Goal: Task Accomplishment & Management: Manage account settings

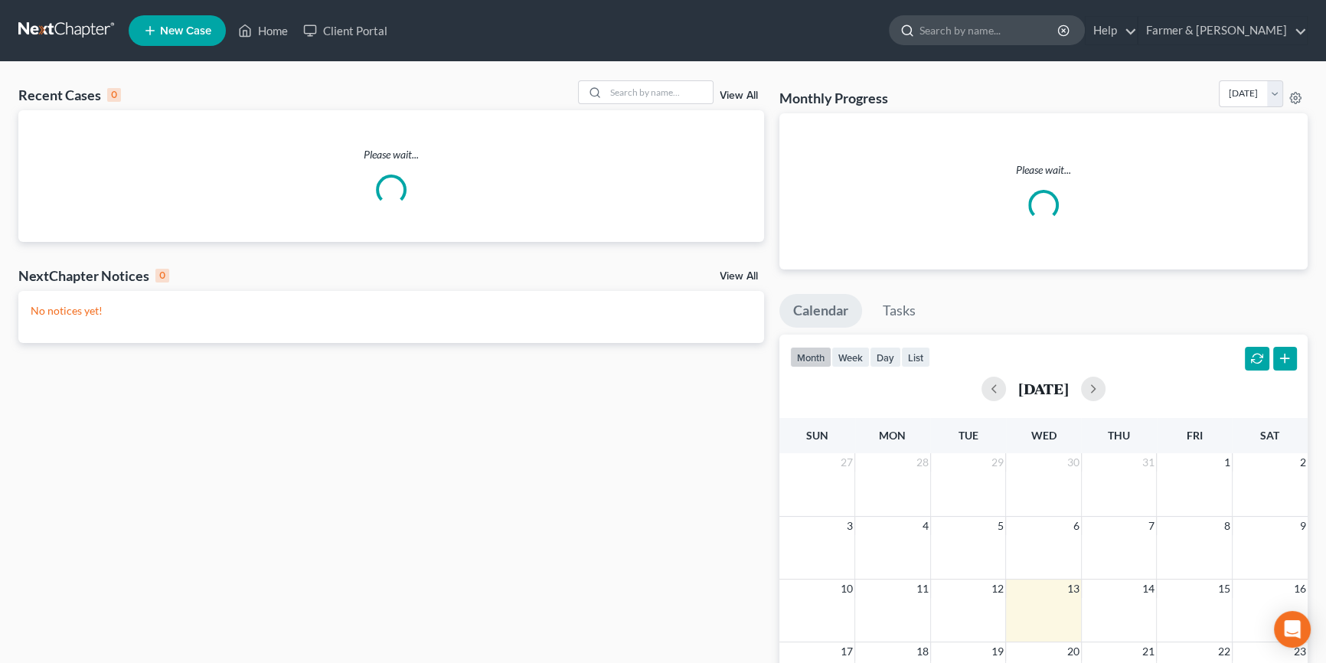
click at [1004, 24] on input "search" at bounding box center [990, 30] width 140 height 28
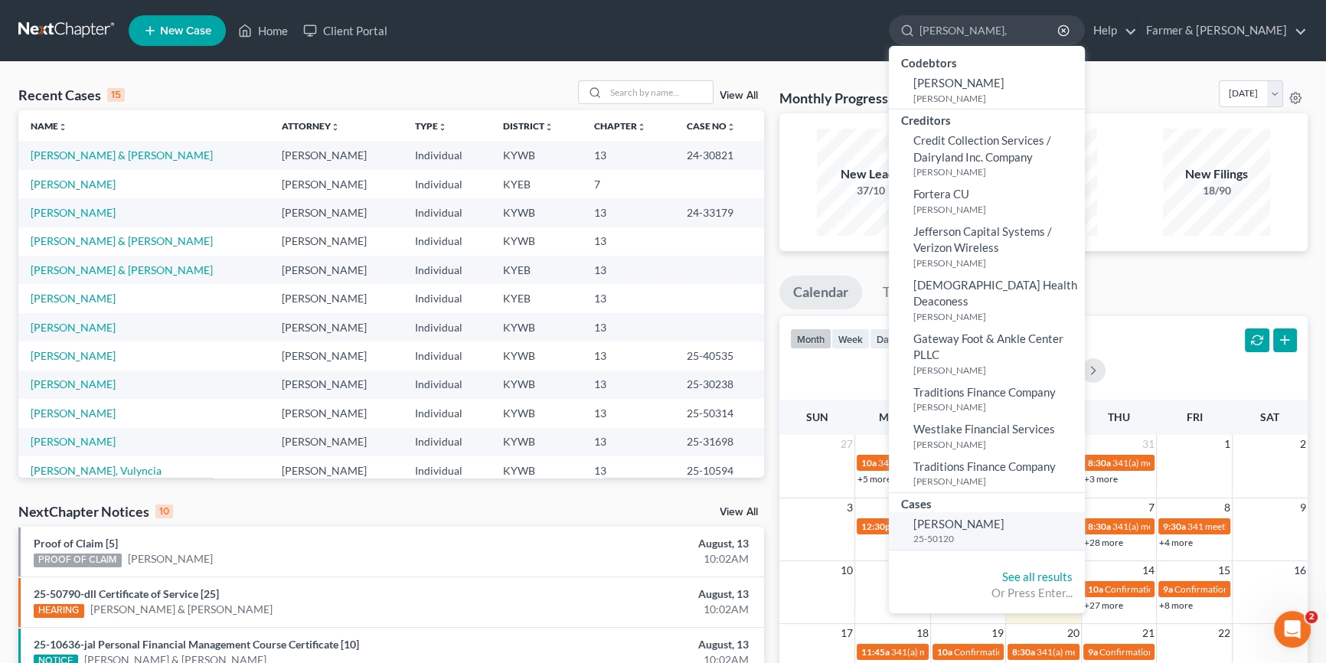
type input "[PERSON_NAME],"
click at [988, 517] on span "[PERSON_NAME]" at bounding box center [958, 524] width 91 height 14
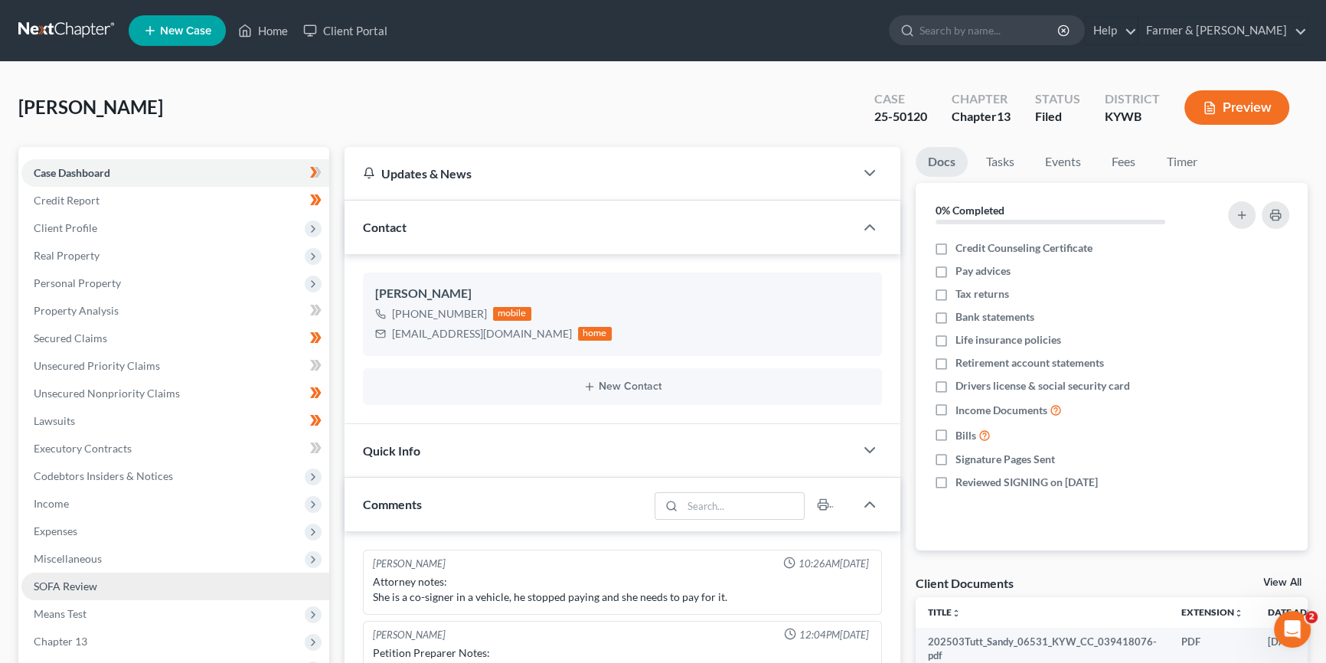
scroll to position [43, 0]
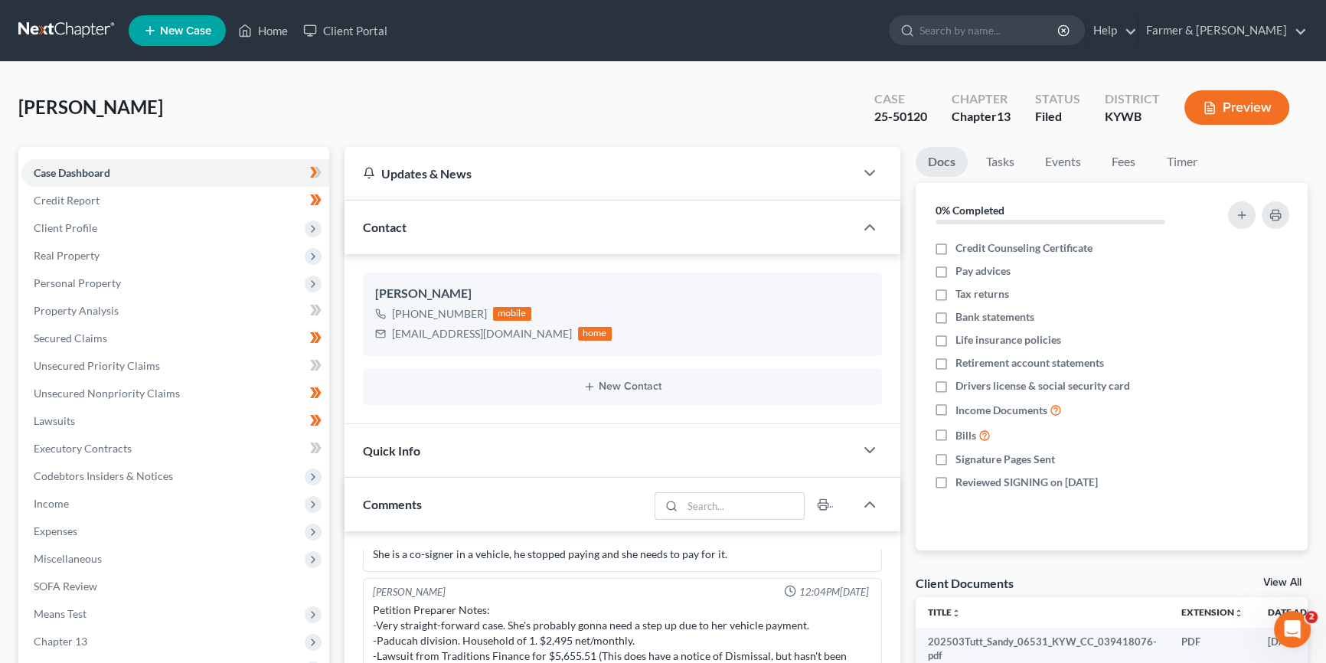
click at [909, 559] on div "Docs Tasks Events Fees Timer 0% Completed Nothing here yet! Credit Counseling C…" at bounding box center [1112, 618] width 408 height 942
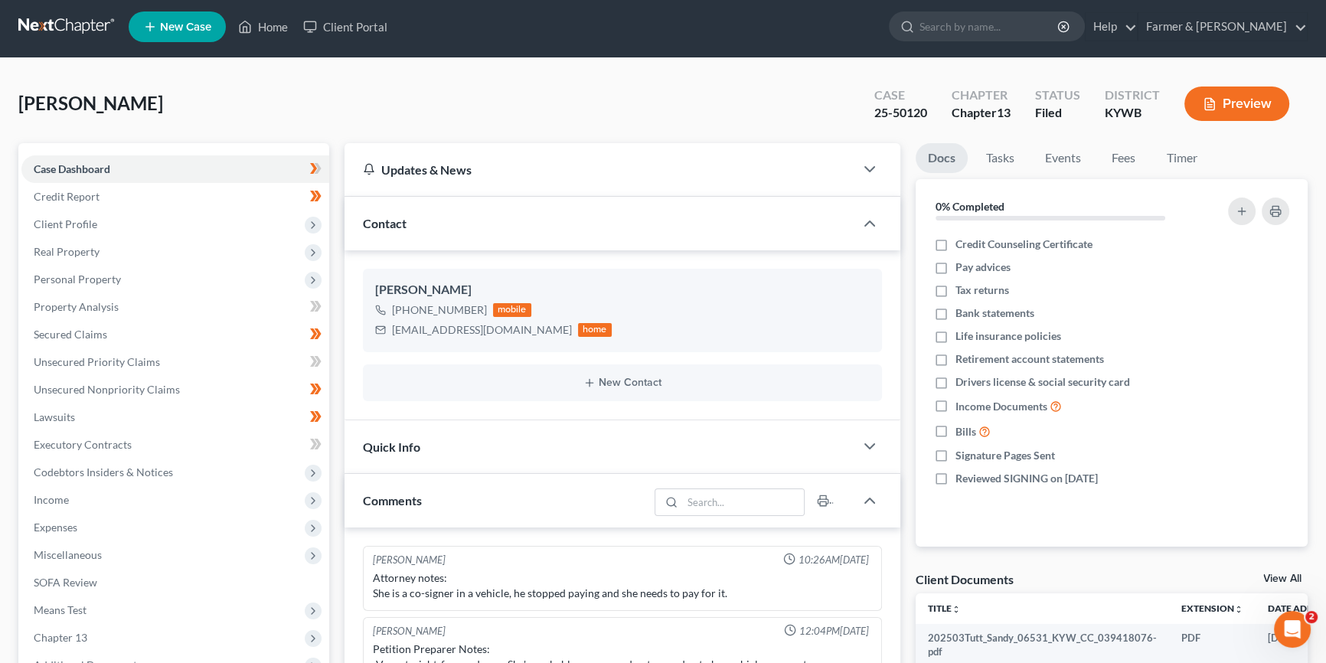
scroll to position [13, 0]
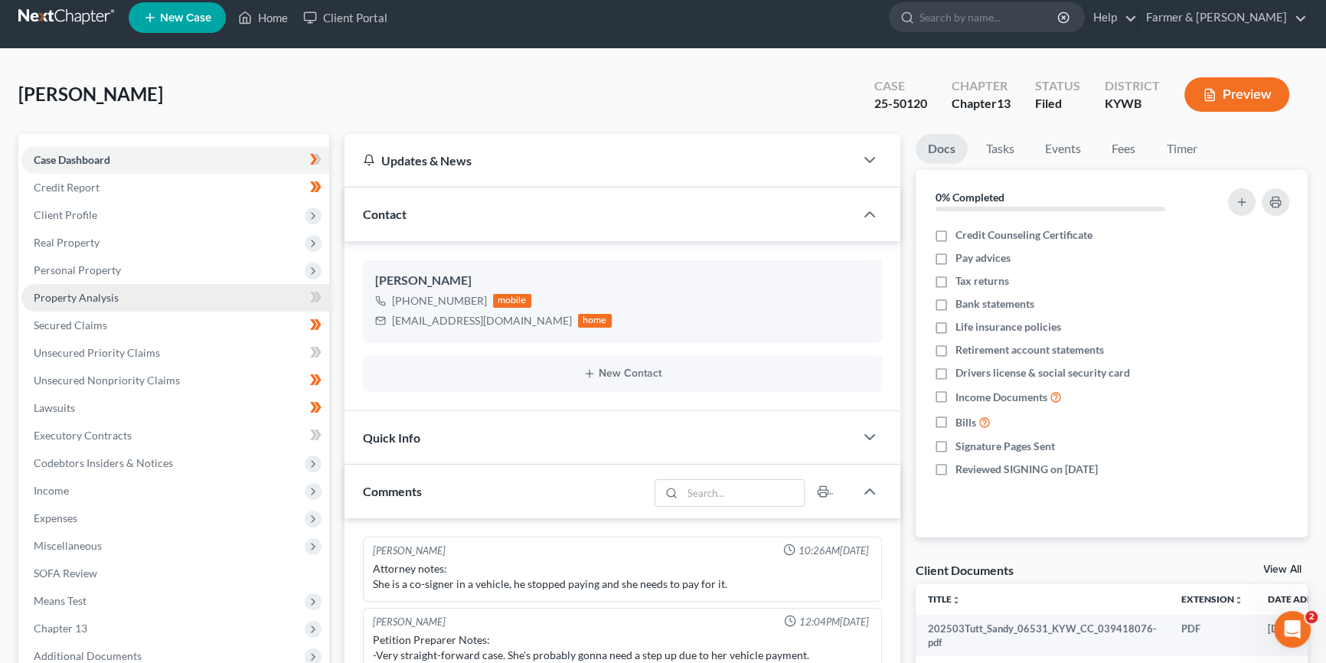
click at [119, 295] on link "Property Analysis" at bounding box center [175, 298] width 308 height 28
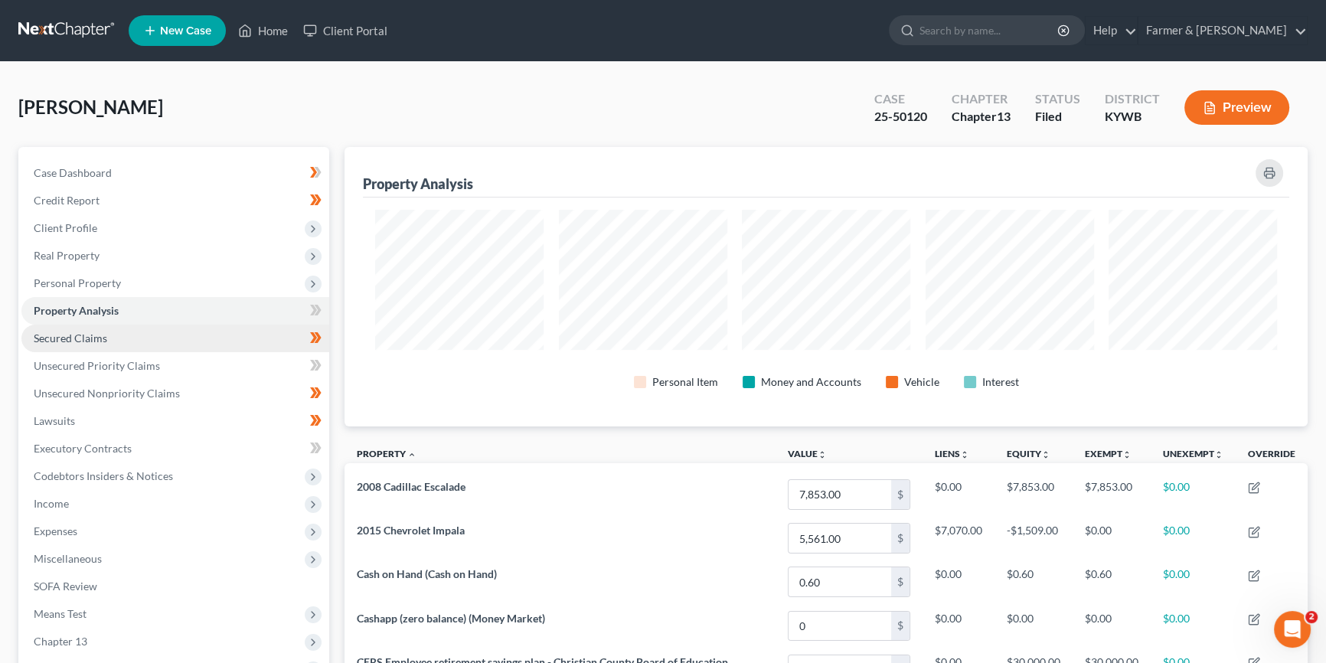
click at [115, 335] on link "Secured Claims" at bounding box center [175, 339] width 308 height 28
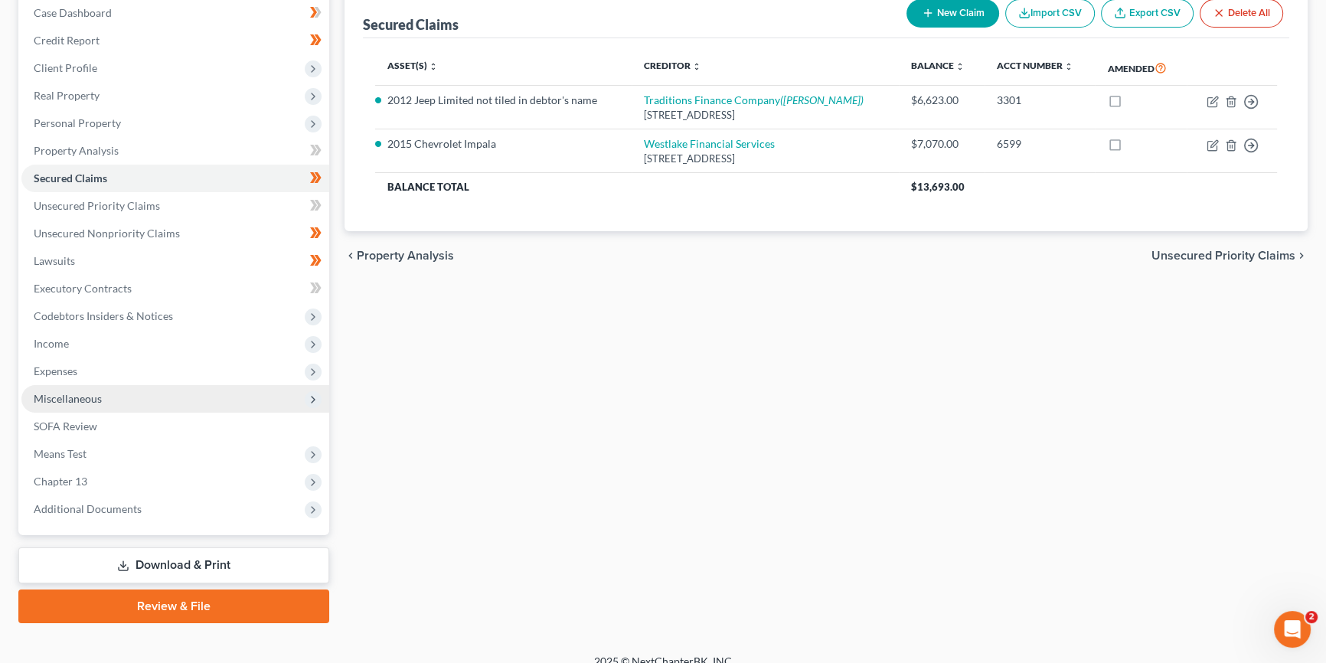
scroll to position [176, 0]
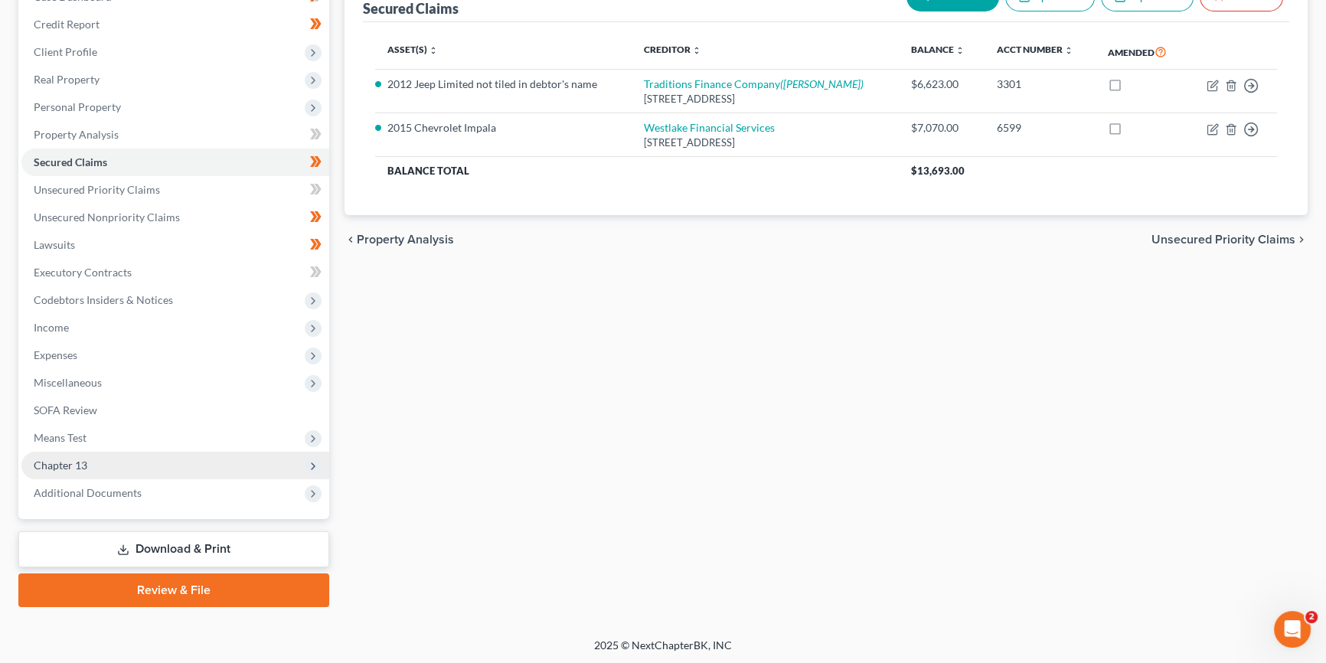
click at [98, 464] on span "Chapter 13" at bounding box center [175, 466] width 308 height 28
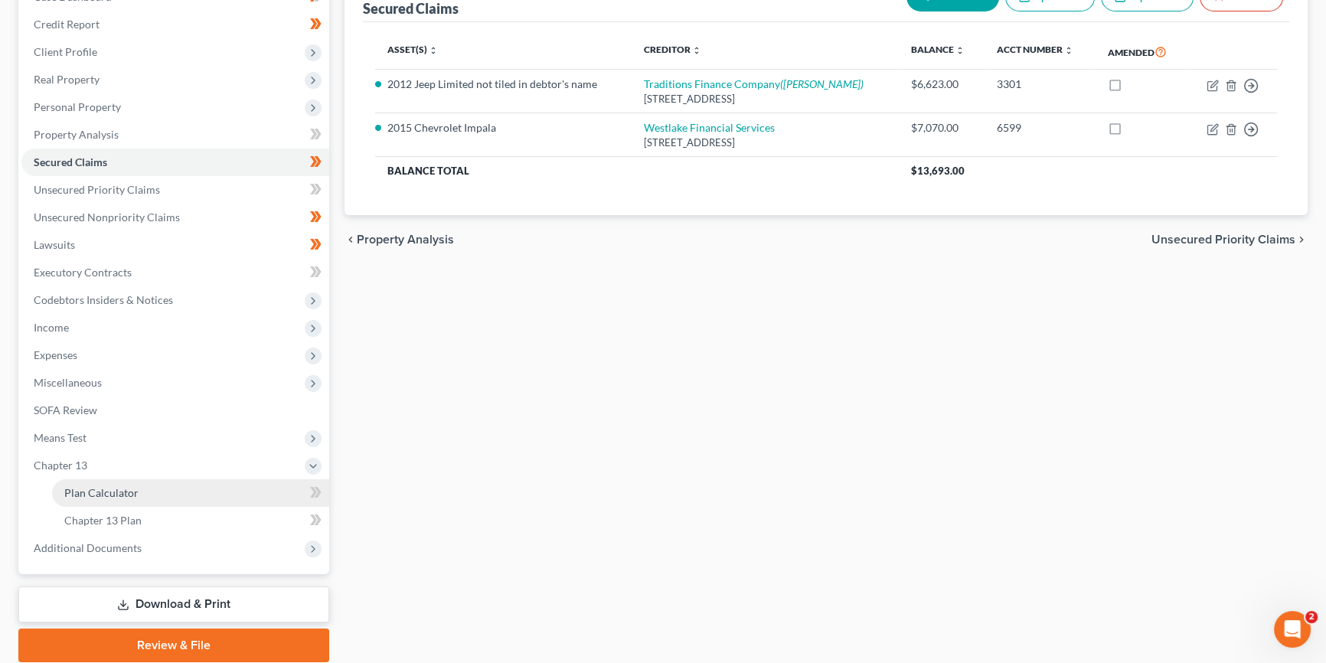
click at [130, 488] on span "Plan Calculator" at bounding box center [101, 492] width 74 height 13
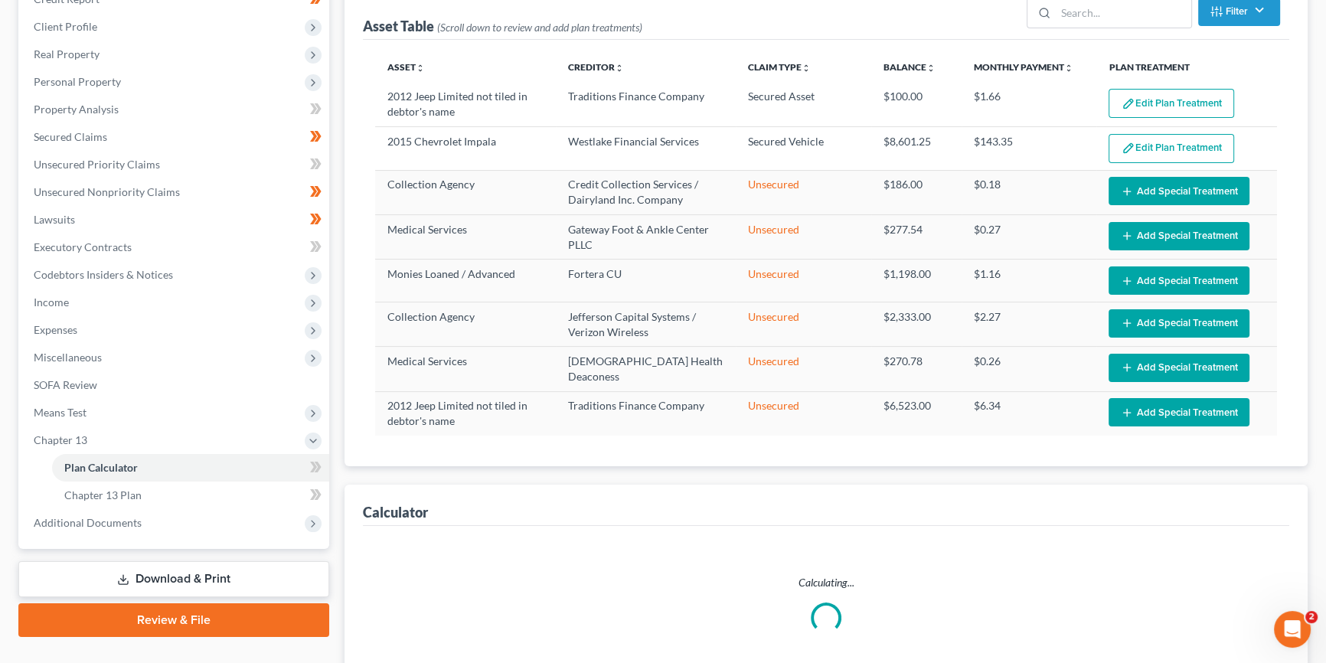
select select "59"
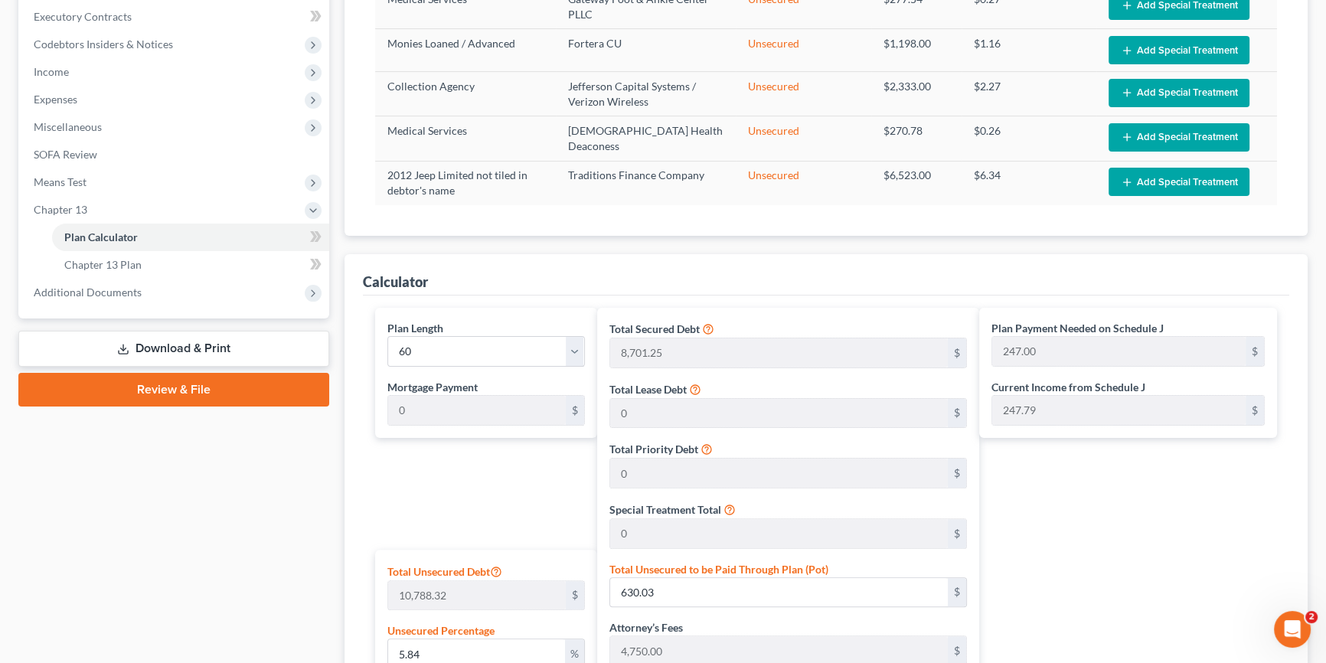
scroll to position [394, 0]
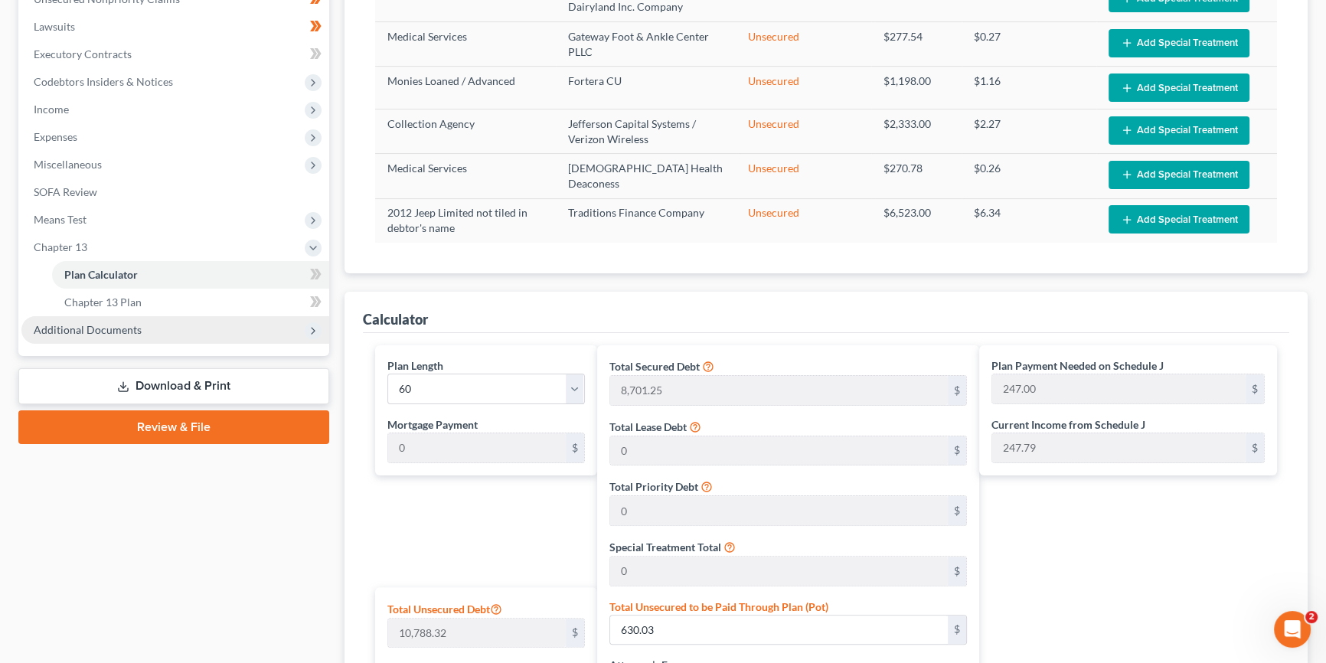
click at [112, 328] on span "Additional Documents" at bounding box center [88, 329] width 108 height 13
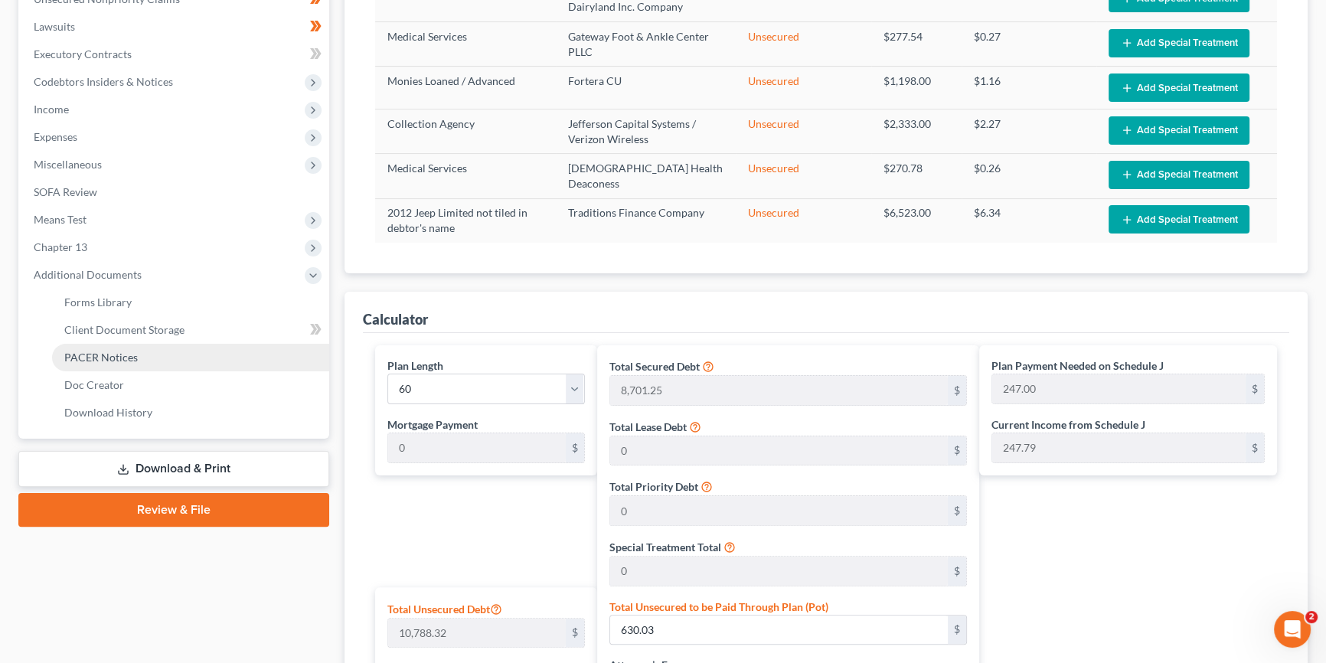
click at [143, 358] on link "PACER Notices" at bounding box center [190, 358] width 277 height 28
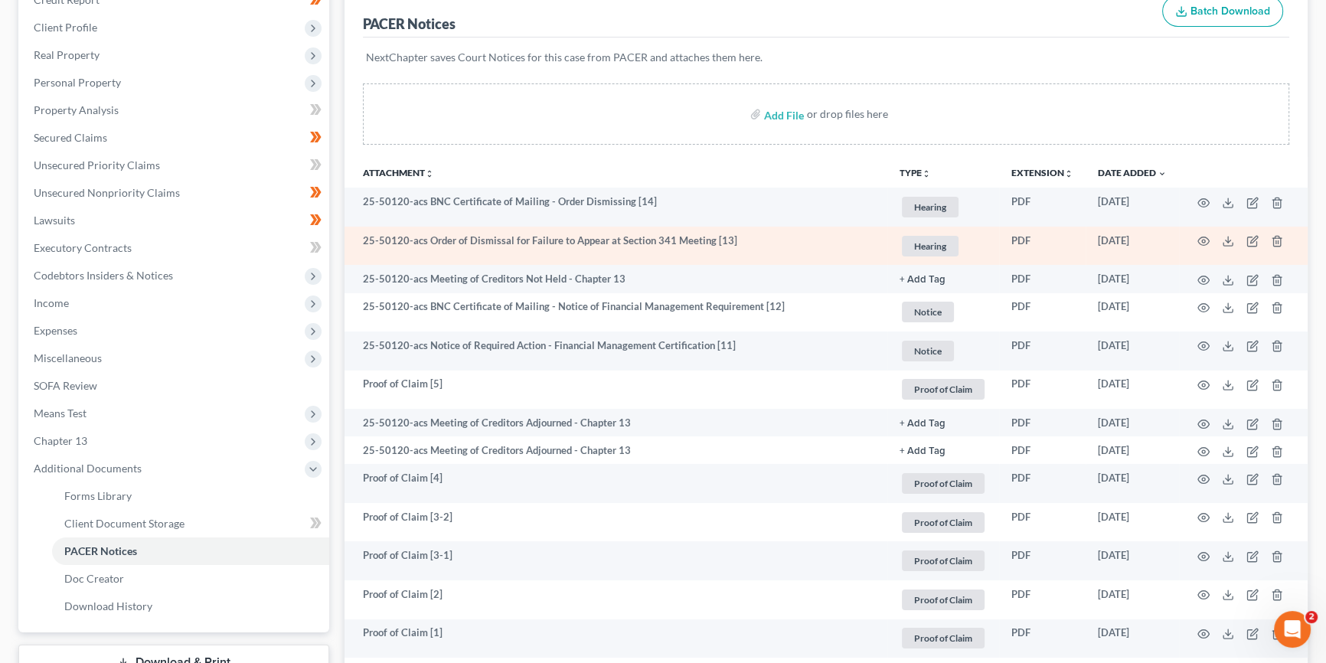
scroll to position [139, 0]
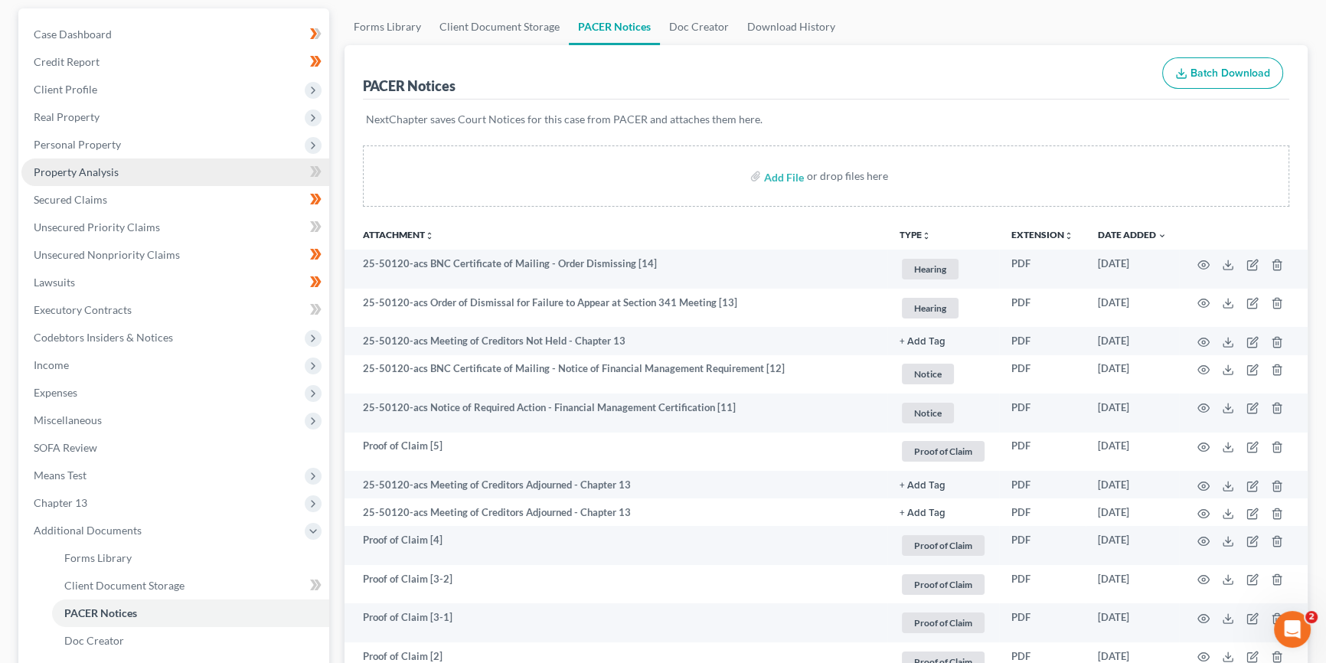
click at [86, 165] on span "Property Analysis" at bounding box center [76, 171] width 85 height 13
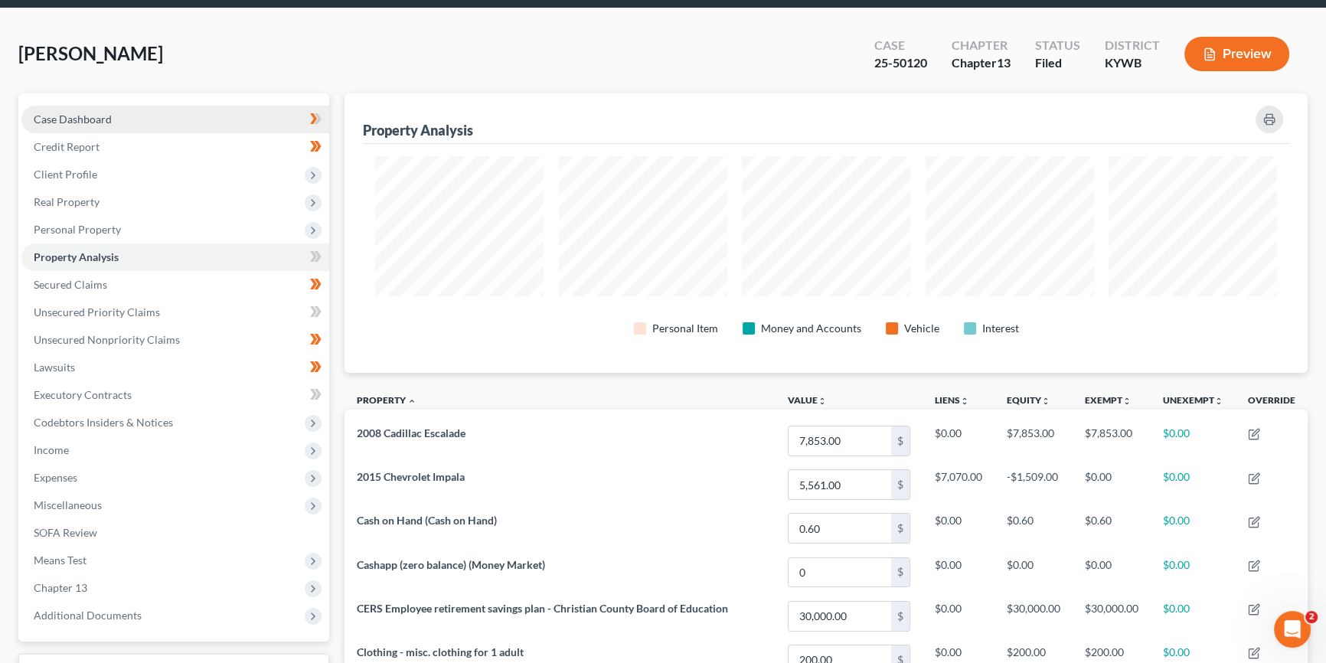
scroll to position [46, 0]
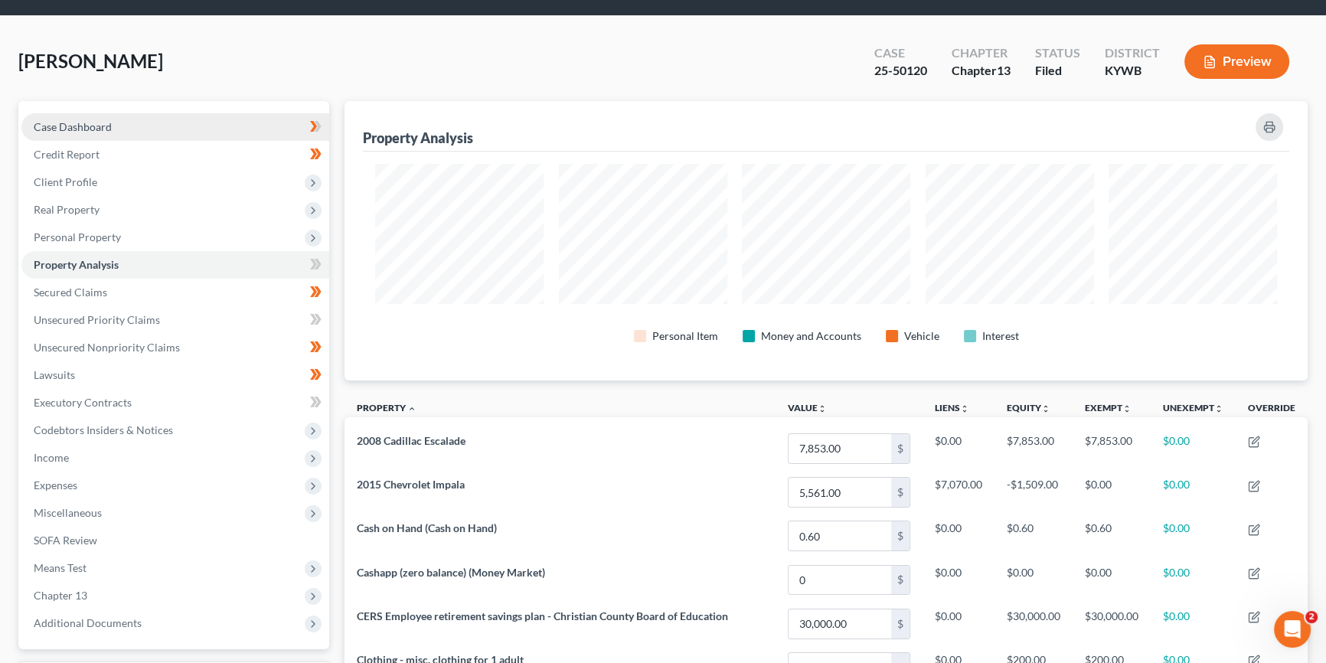
click at [106, 120] on span "Case Dashboard" at bounding box center [73, 126] width 78 height 13
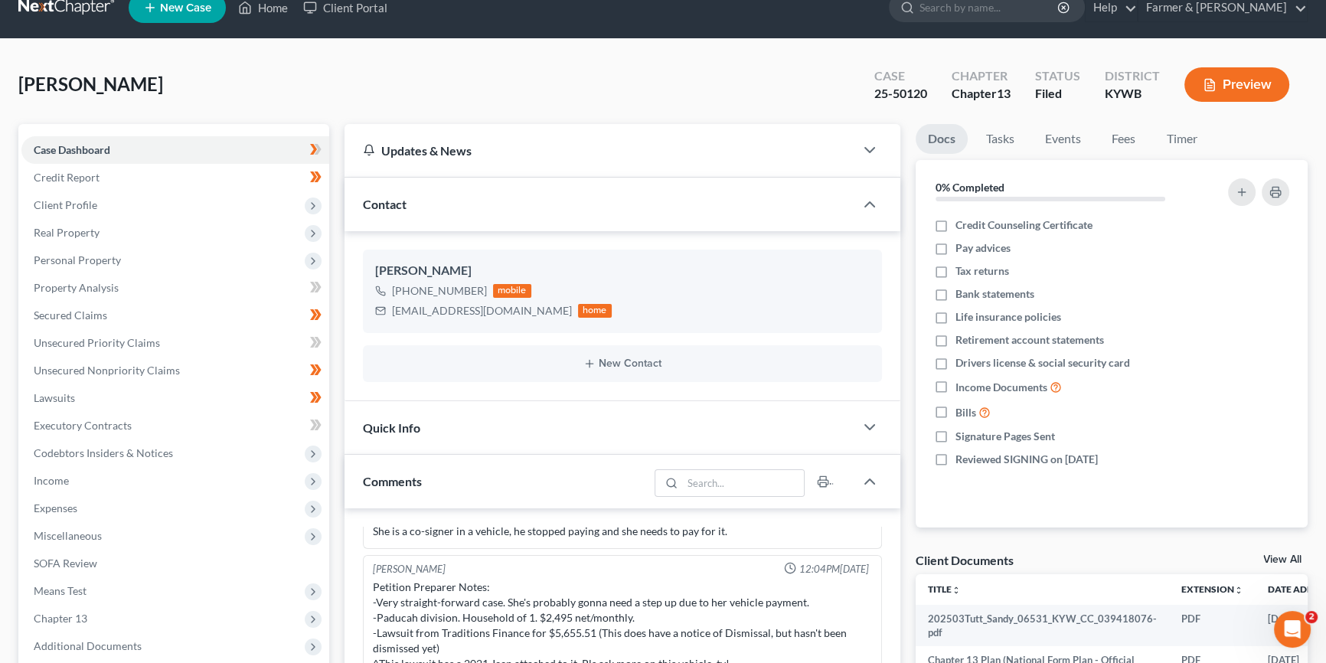
scroll to position [46, 0]
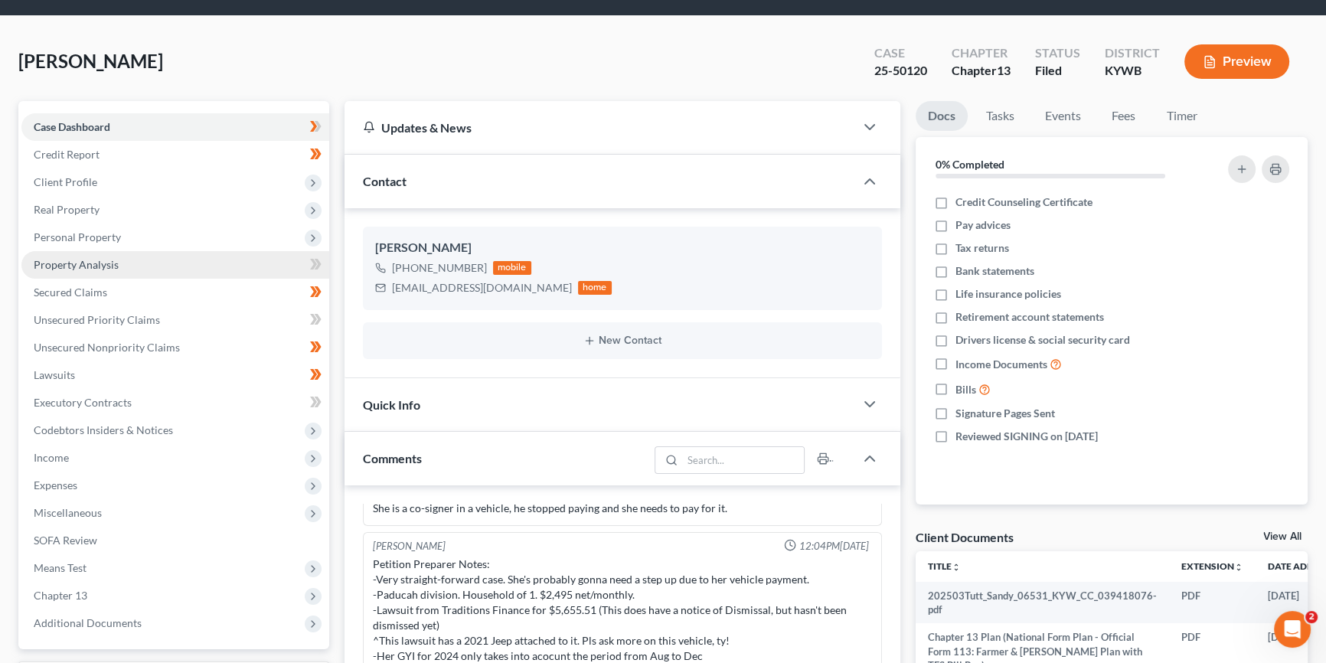
click at [116, 264] on span "Property Analysis" at bounding box center [76, 264] width 85 height 13
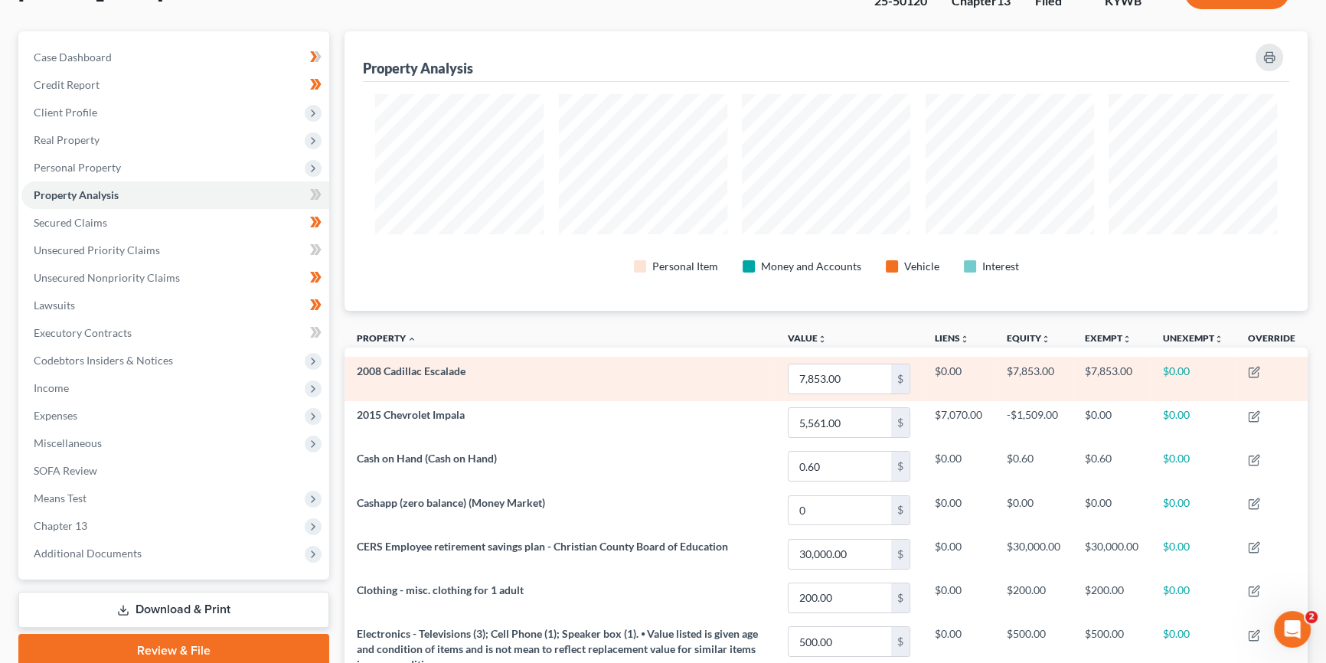
scroll to position [92, 0]
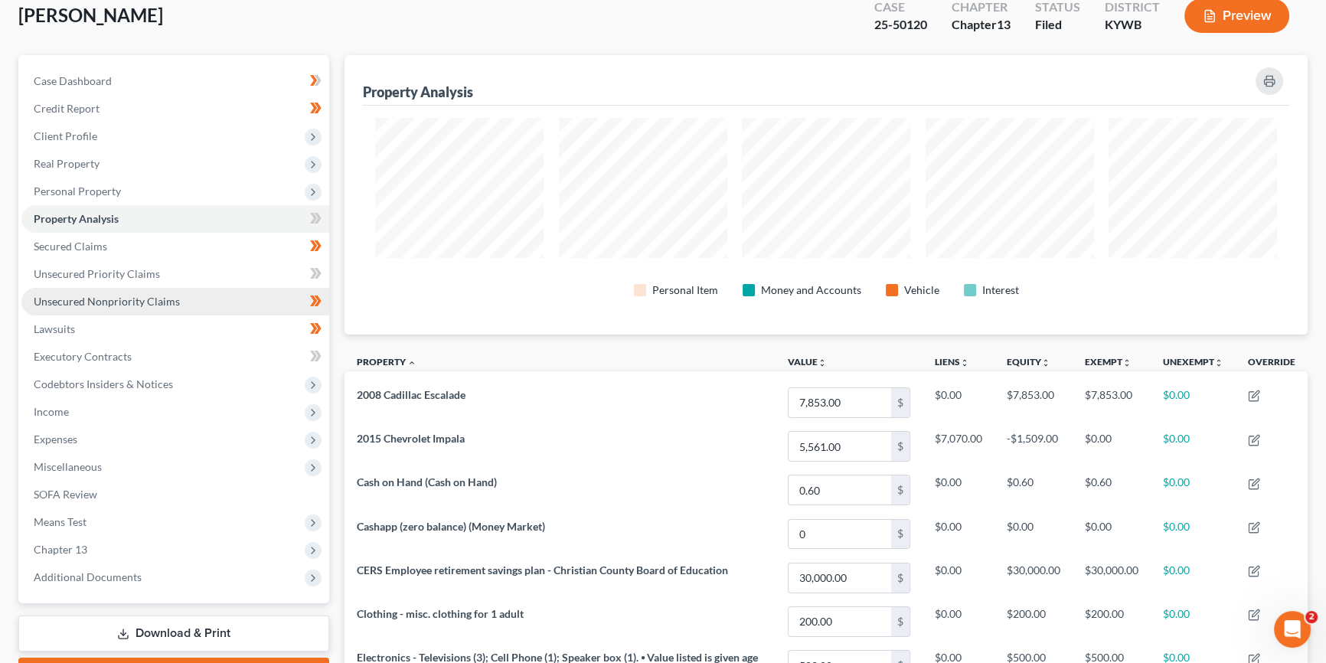
click at [114, 299] on span "Unsecured Nonpriority Claims" at bounding box center [107, 301] width 146 height 13
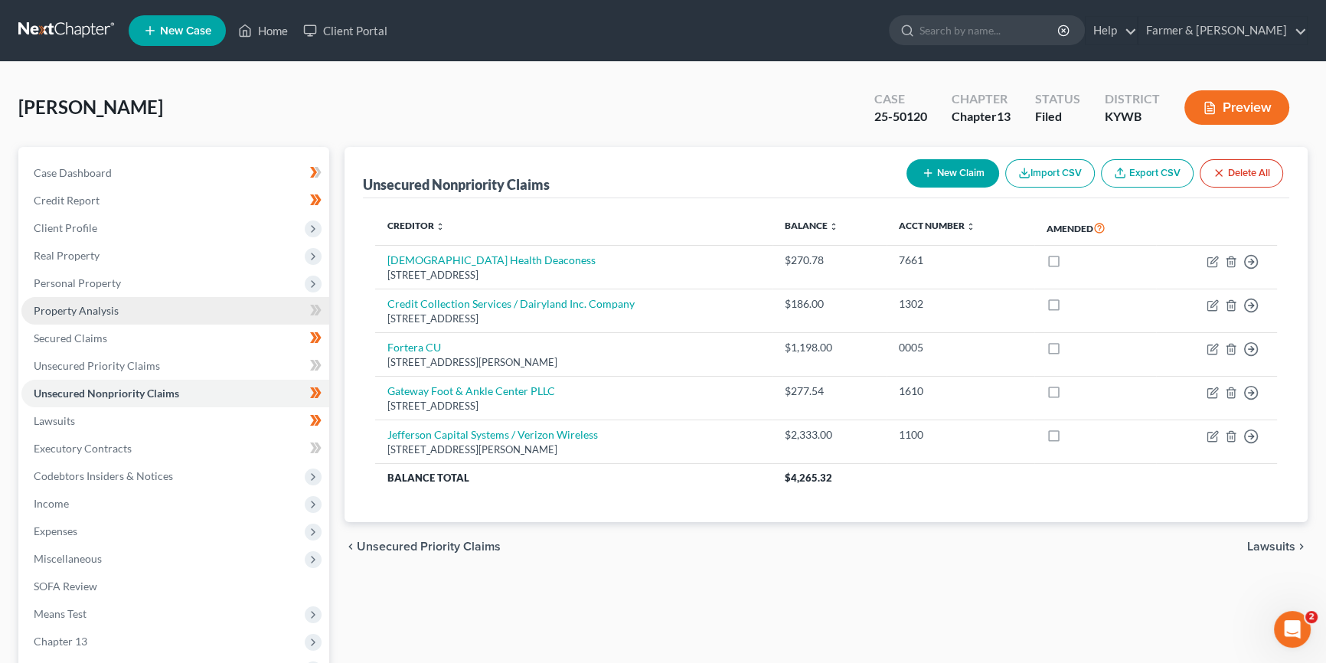
click at [101, 311] on span "Property Analysis" at bounding box center [76, 310] width 85 height 13
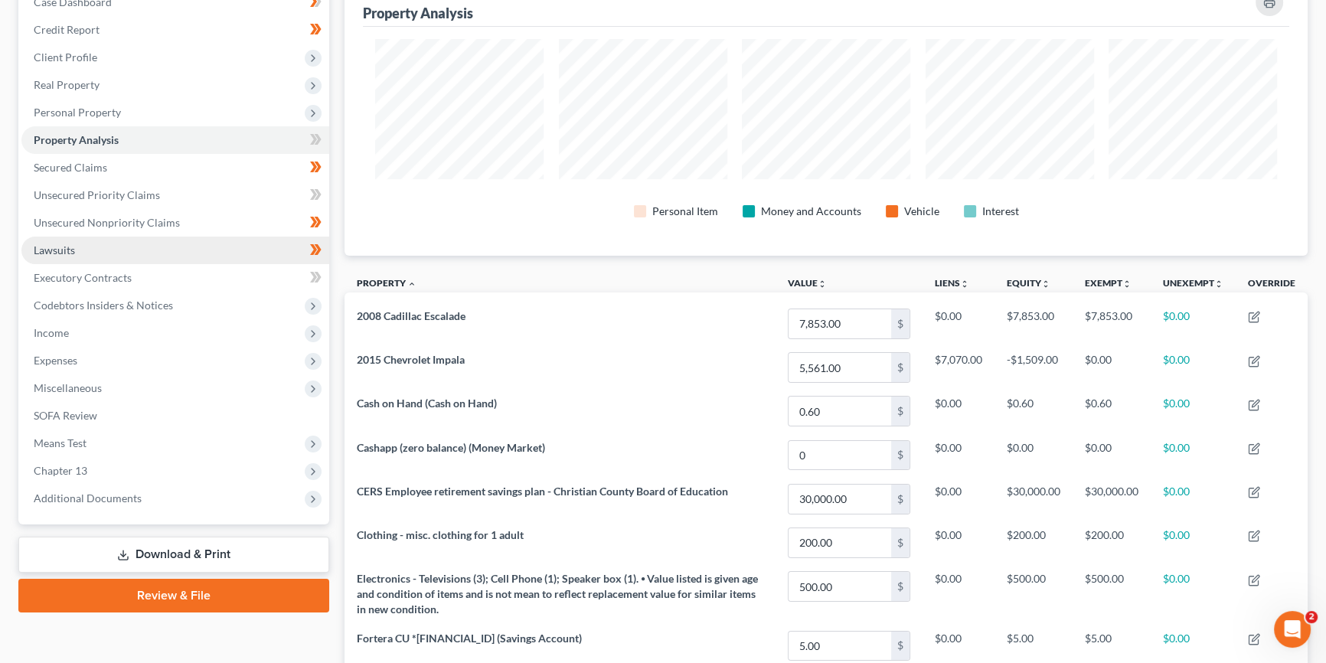
scroll to position [166, 0]
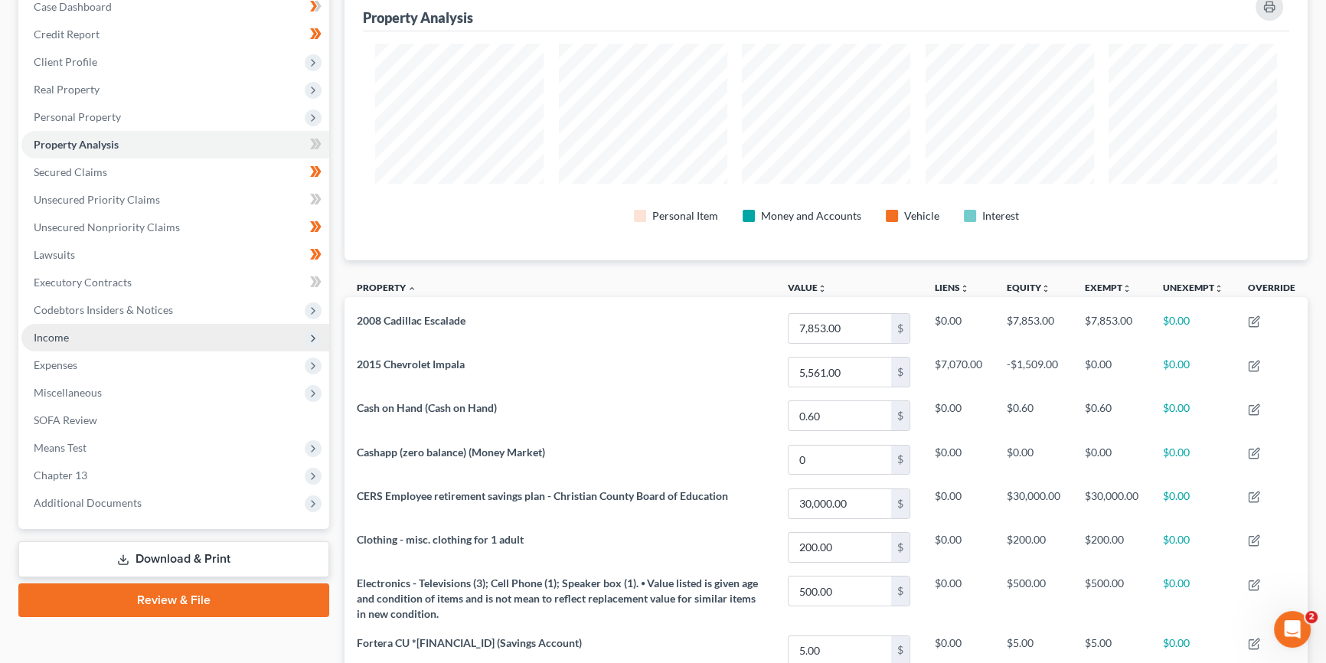
click at [168, 330] on span "Income" at bounding box center [175, 338] width 308 height 28
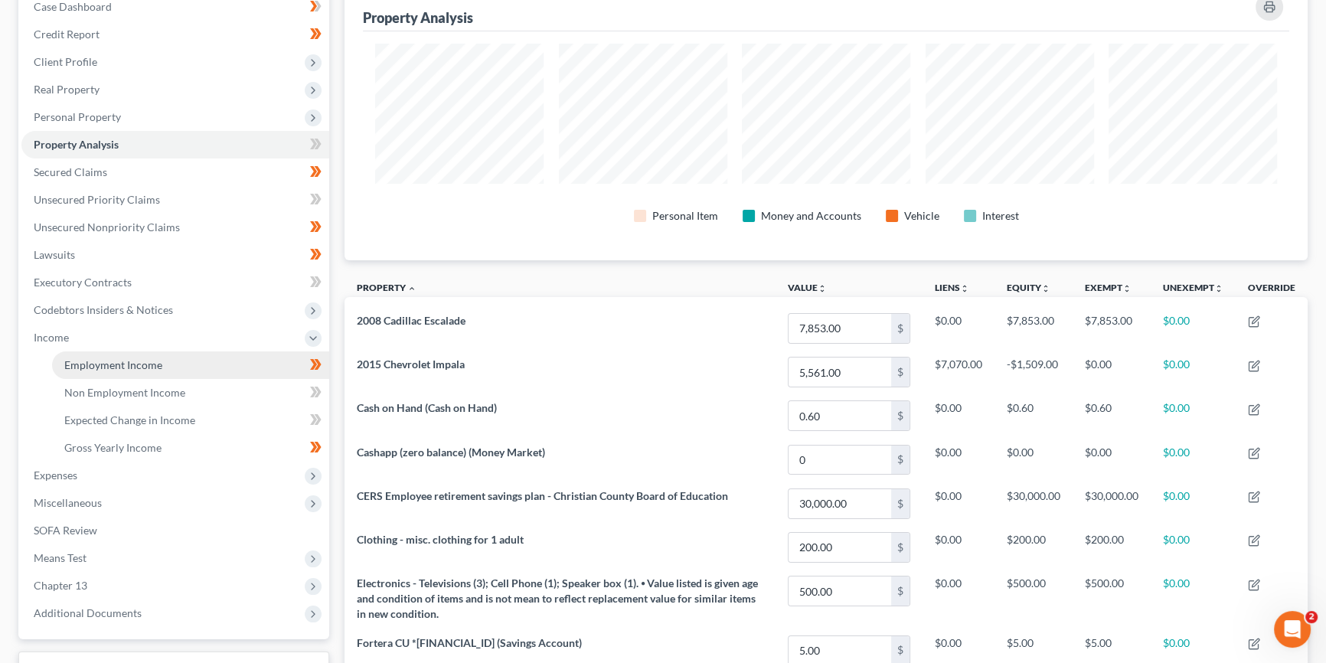
click at [168, 359] on link "Employment Income" at bounding box center [190, 365] width 277 height 28
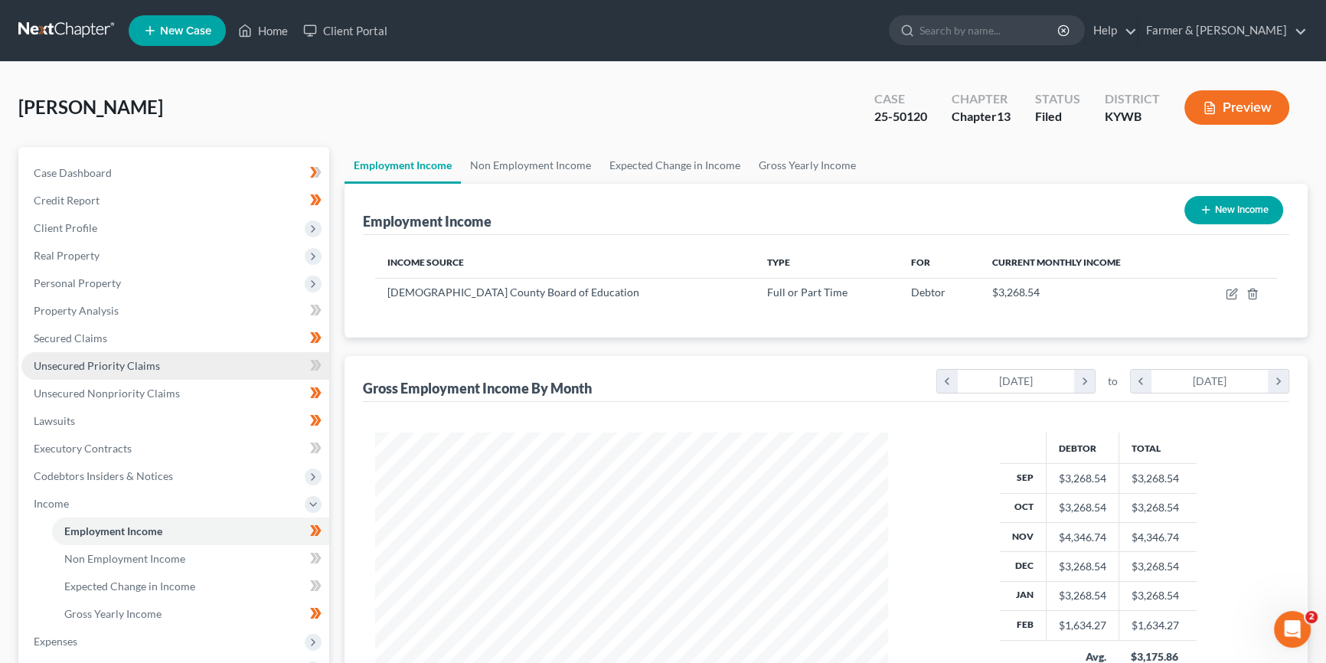
scroll to position [274, 544]
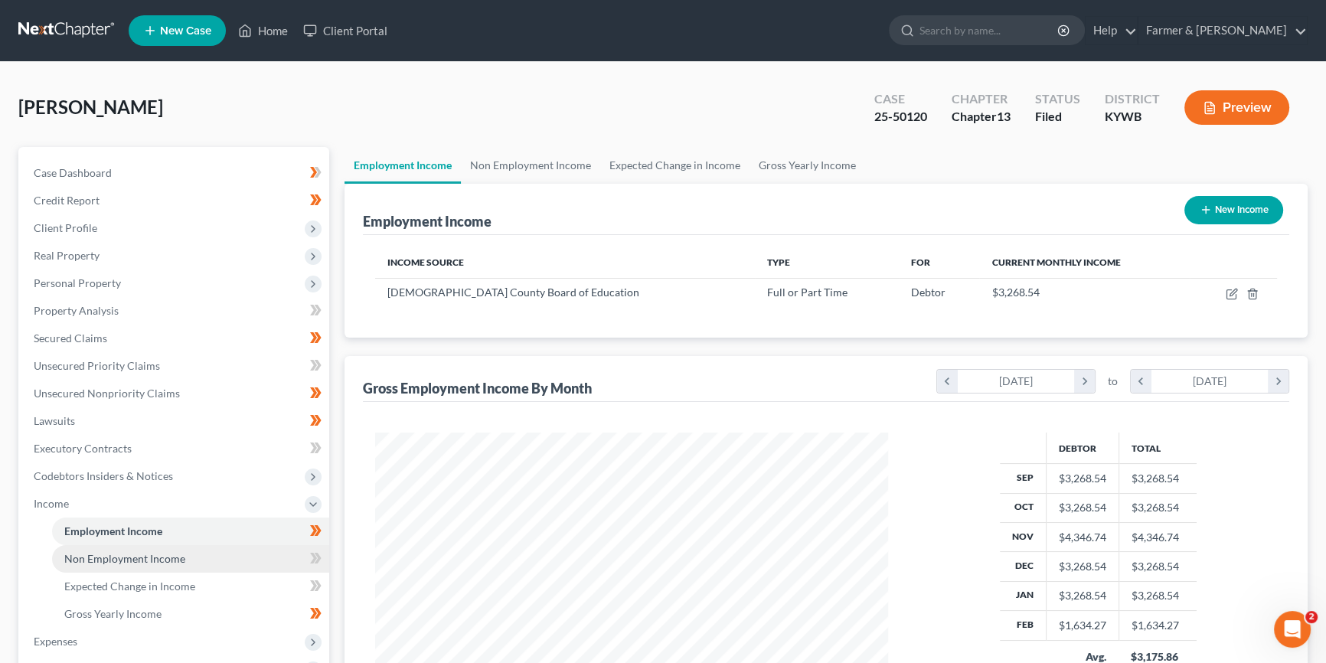
click at [149, 556] on span "Non Employment Income" at bounding box center [124, 558] width 121 height 13
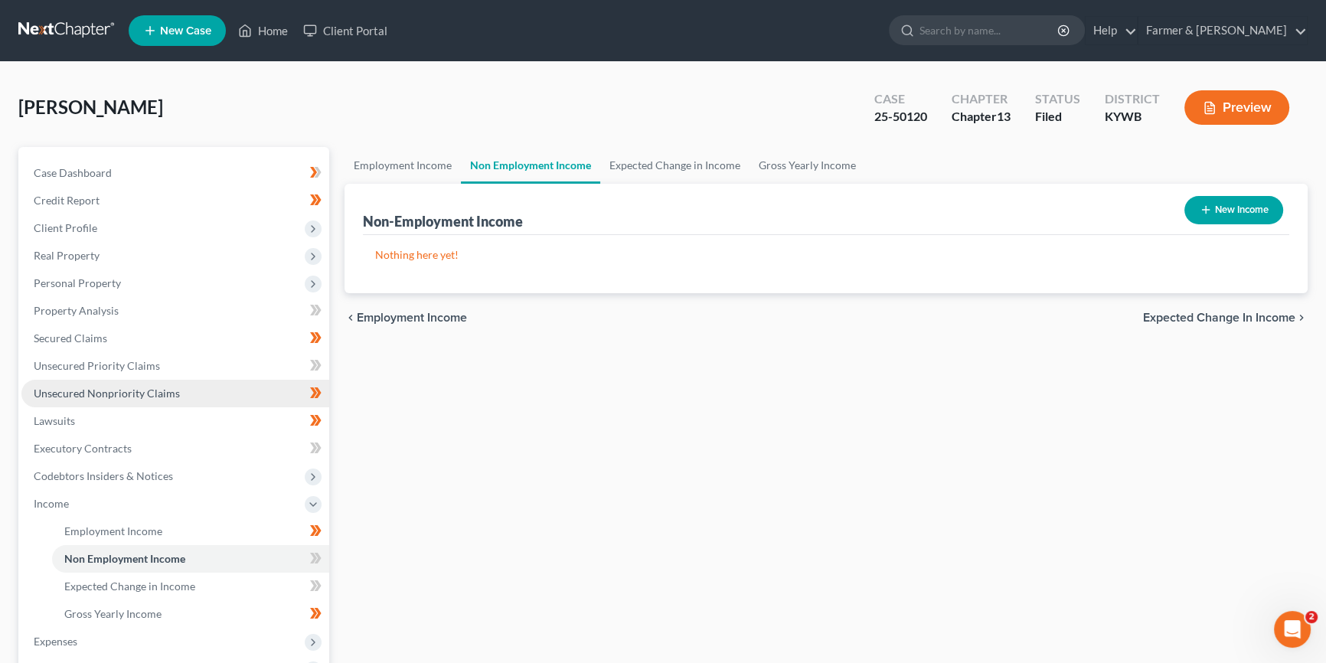
click at [126, 387] on span "Unsecured Nonpriority Claims" at bounding box center [107, 393] width 146 height 13
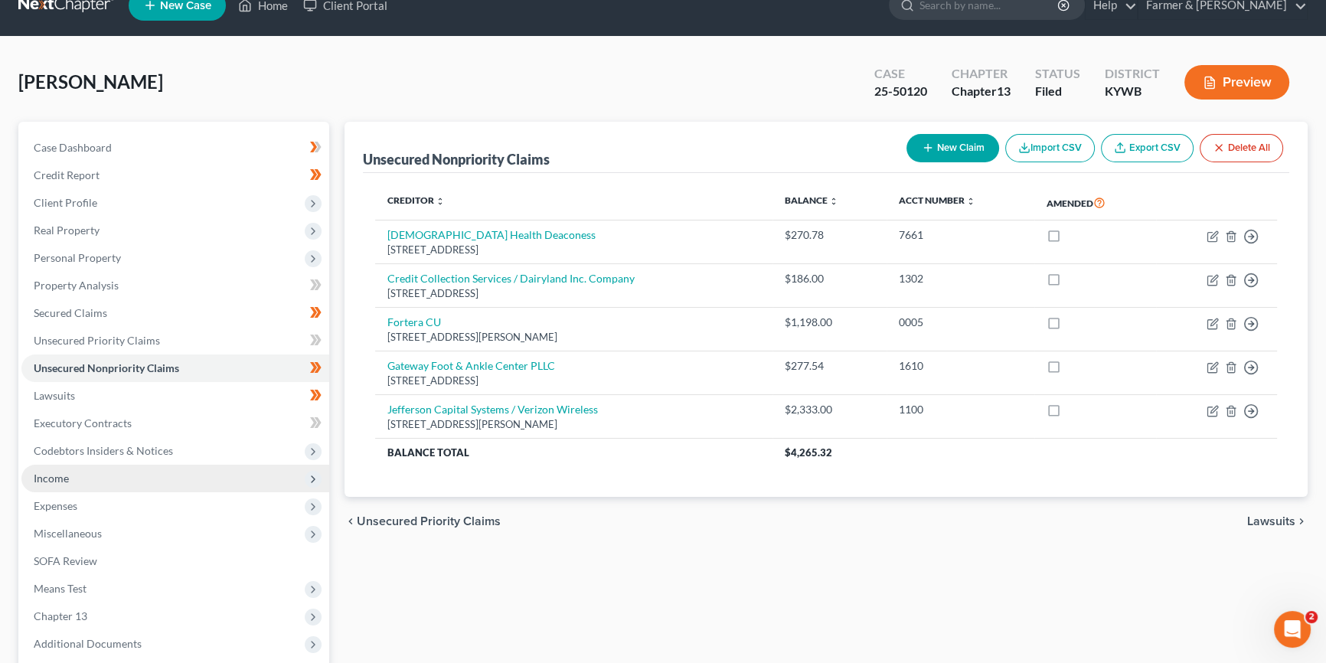
scroll to position [176, 0]
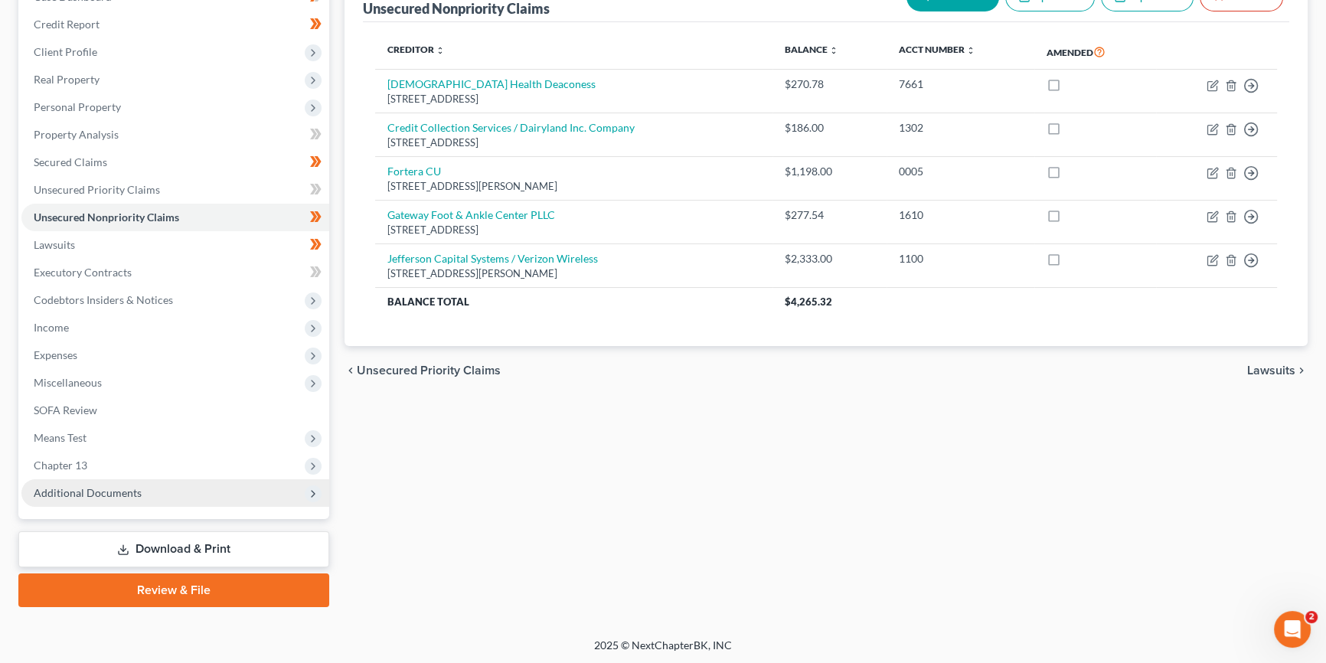
click at [129, 490] on span "Additional Documents" at bounding box center [88, 492] width 108 height 13
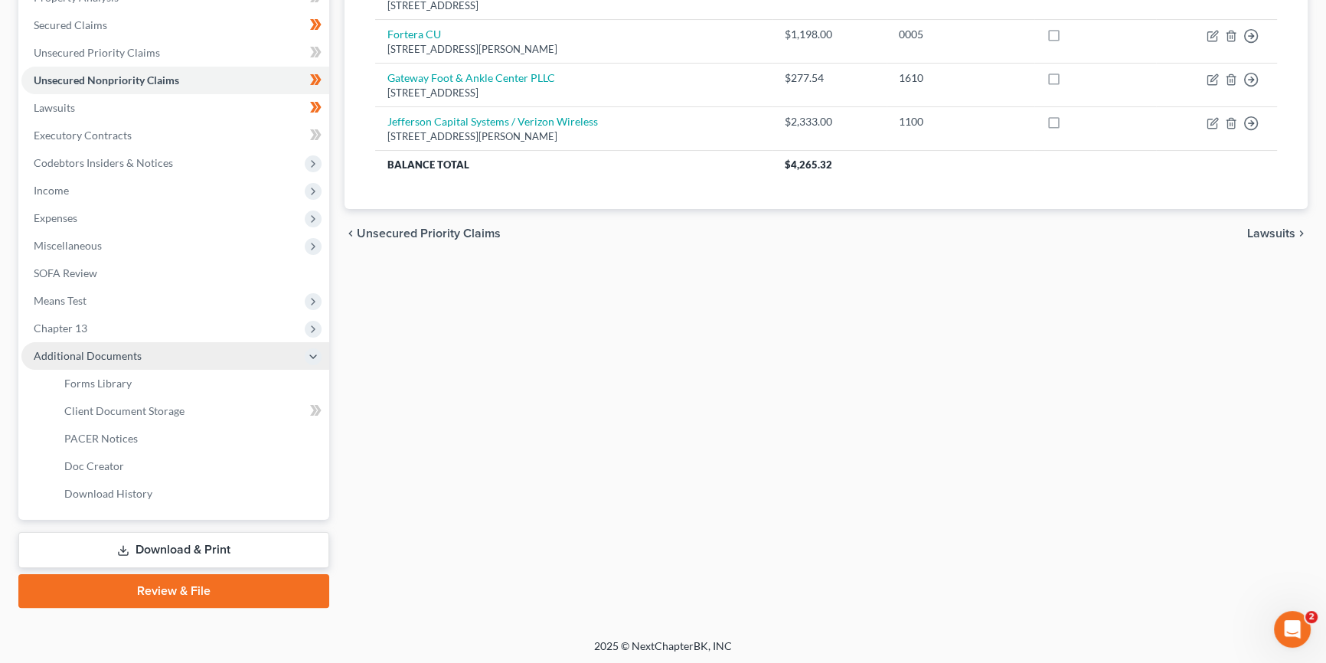
scroll to position [314, 0]
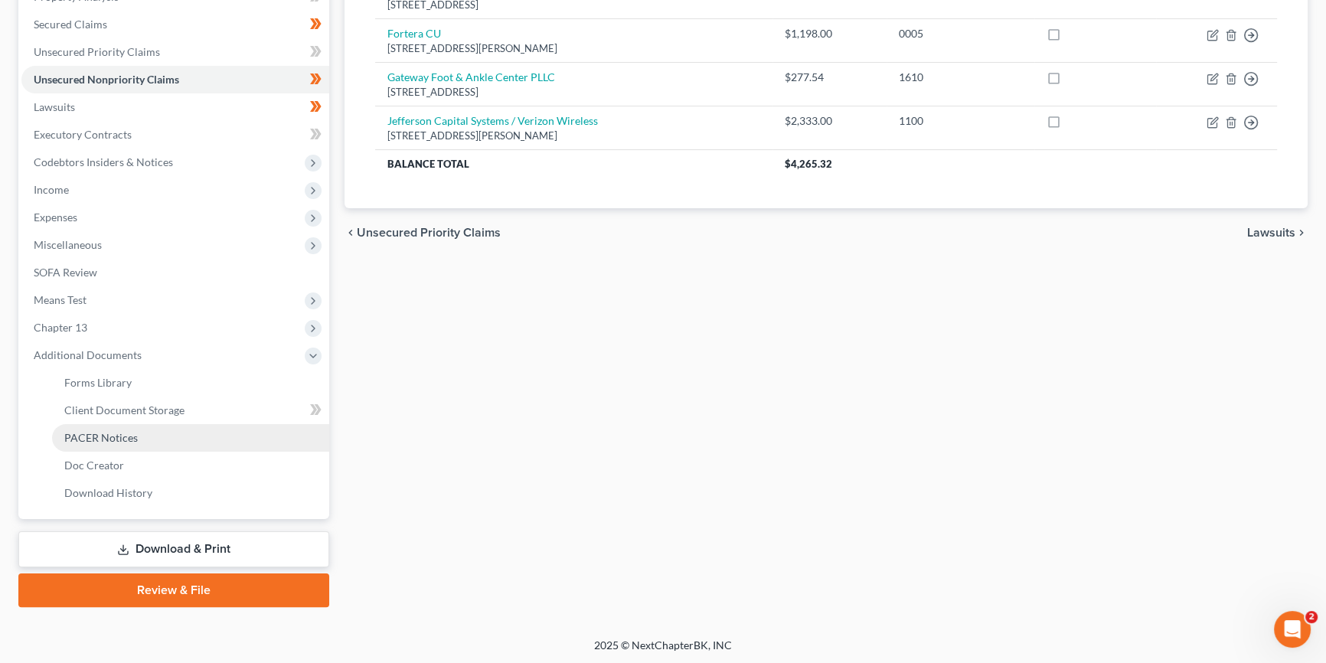
click at [130, 443] on span "PACER Notices" at bounding box center [101, 437] width 74 height 13
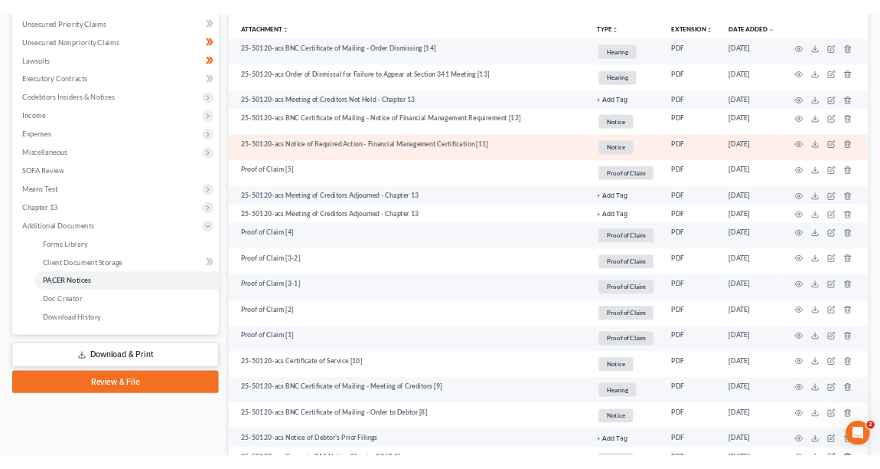
scroll to position [348, 0]
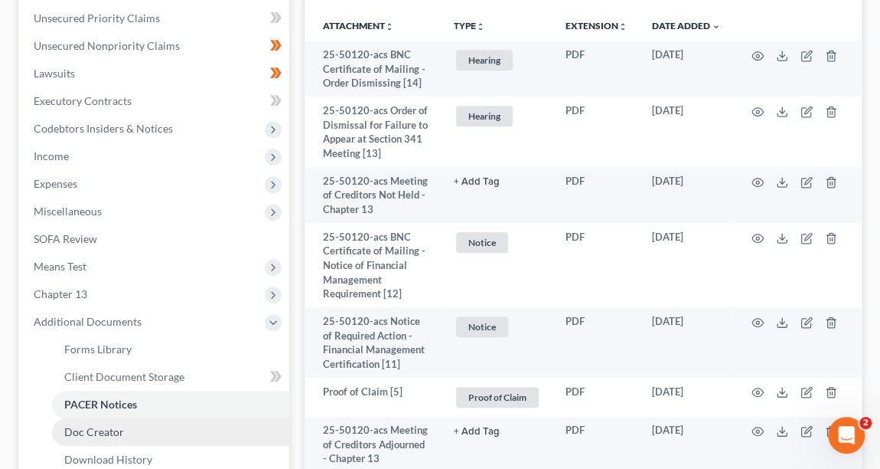
drag, startPoint x: 884, startPoint y: 6, endPoint x: 209, endPoint y: 437, distance: 801.2
click at [209, 437] on link "Doc Creator" at bounding box center [170, 432] width 237 height 28
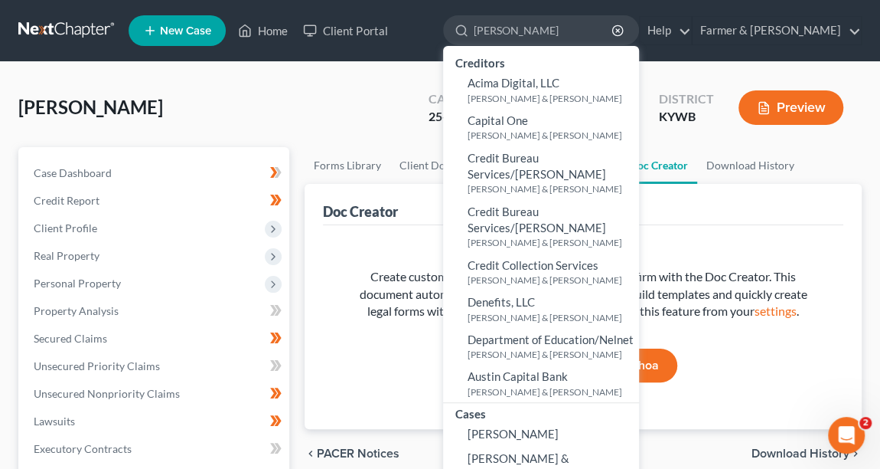
type input "[PERSON_NAME]"
click at [559, 426] on span "[PERSON_NAME]" at bounding box center [513, 433] width 91 height 14
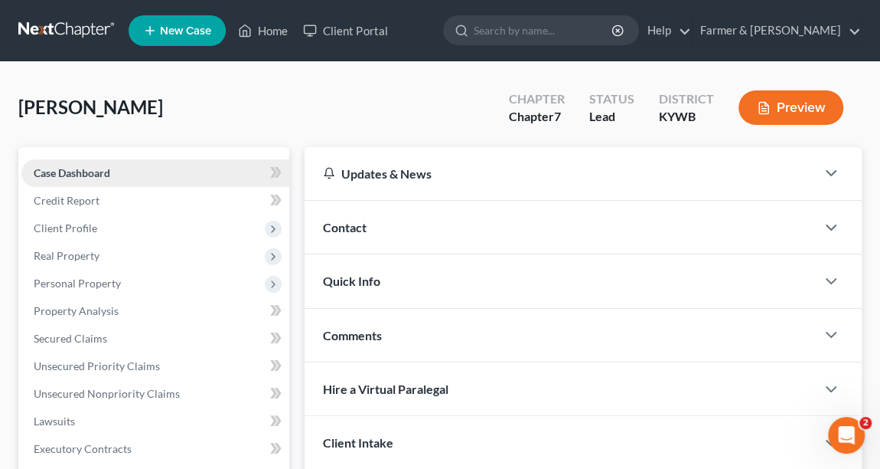
click at [149, 172] on link "Case Dashboard" at bounding box center [155, 173] width 268 height 28
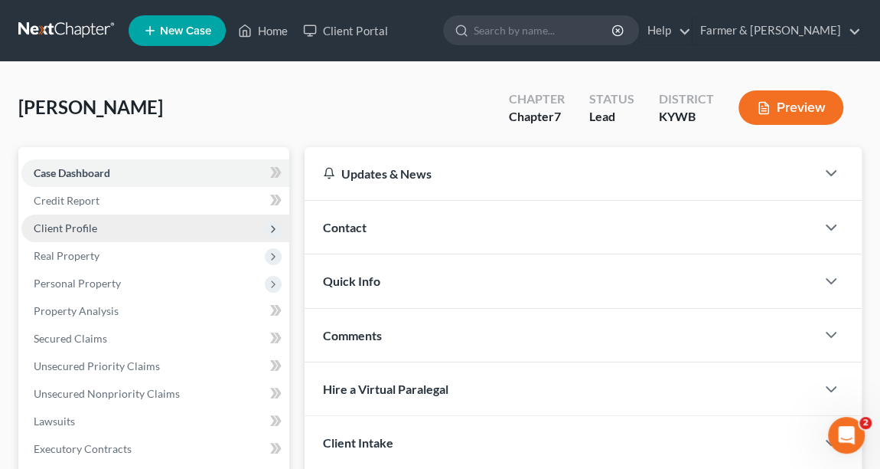
click at [145, 227] on span "Client Profile" at bounding box center [155, 228] width 268 height 28
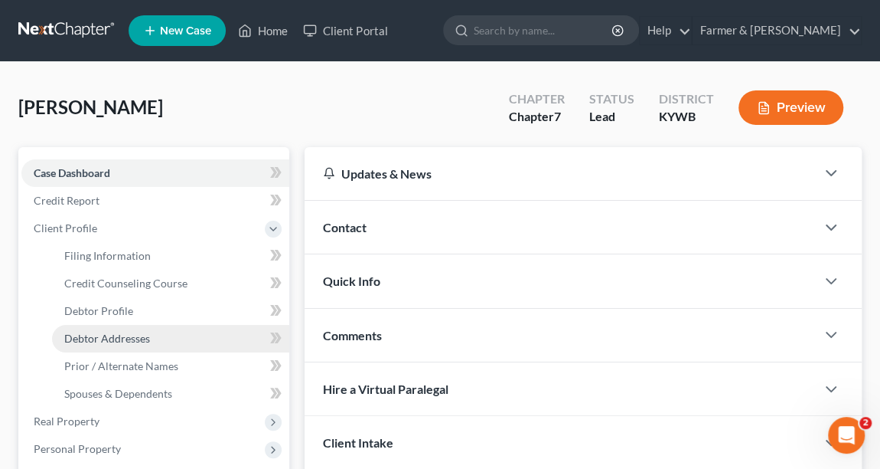
click at [137, 335] on span "Debtor Addresses" at bounding box center [107, 338] width 86 height 13
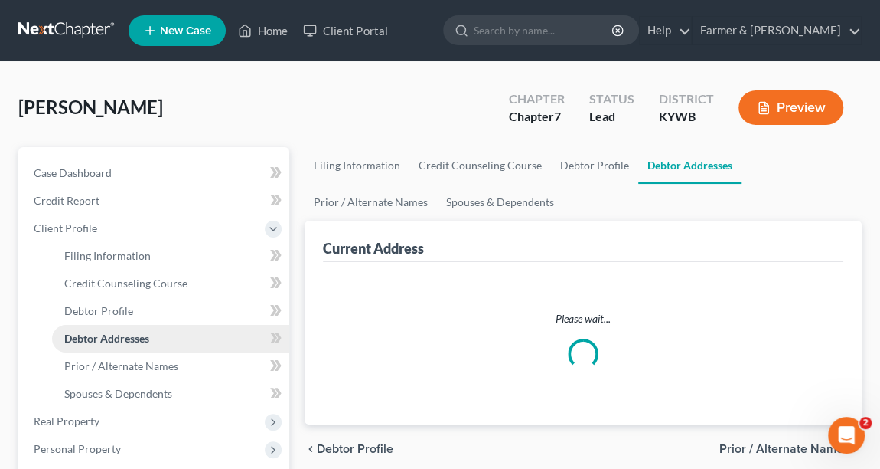
select select "0"
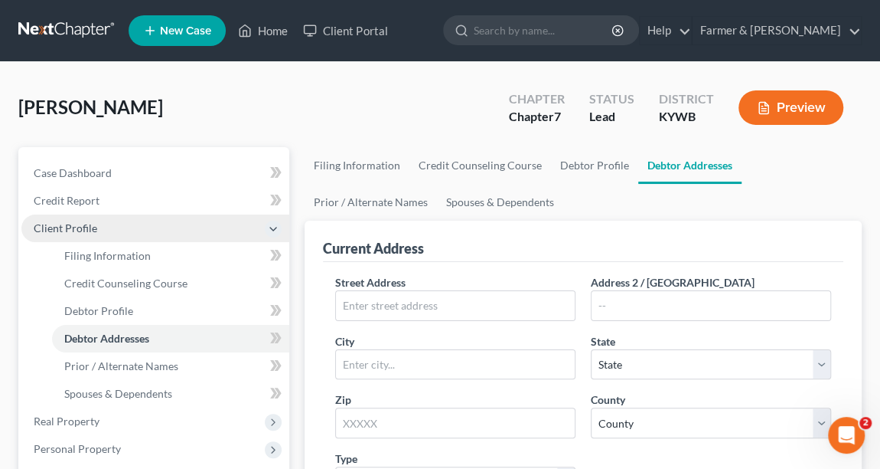
click at [96, 225] on span "Client Profile" at bounding box center [155, 228] width 268 height 28
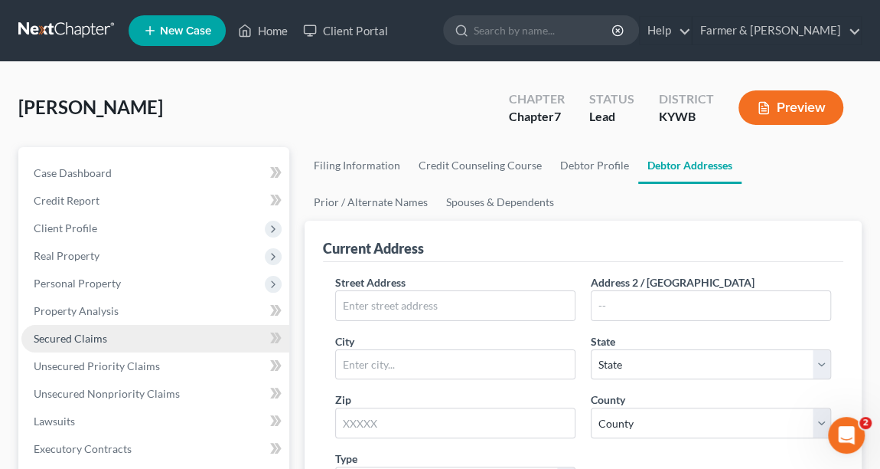
click at [113, 332] on link "Secured Claims" at bounding box center [155, 339] width 268 height 28
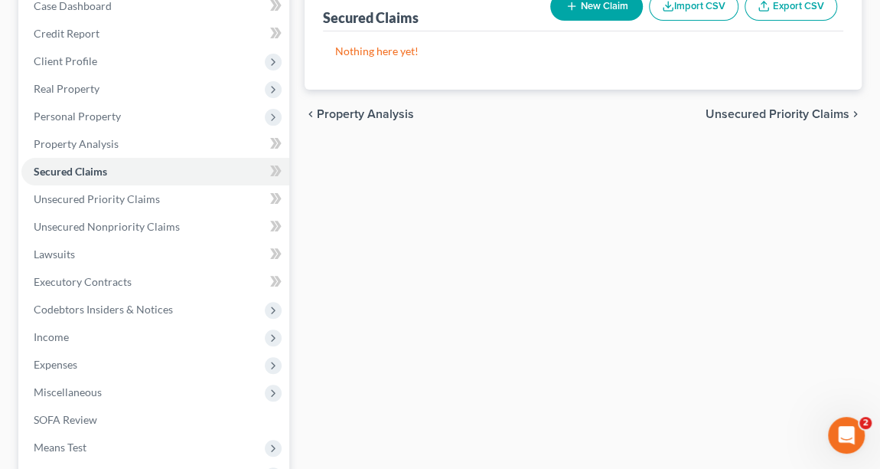
scroll to position [185, 0]
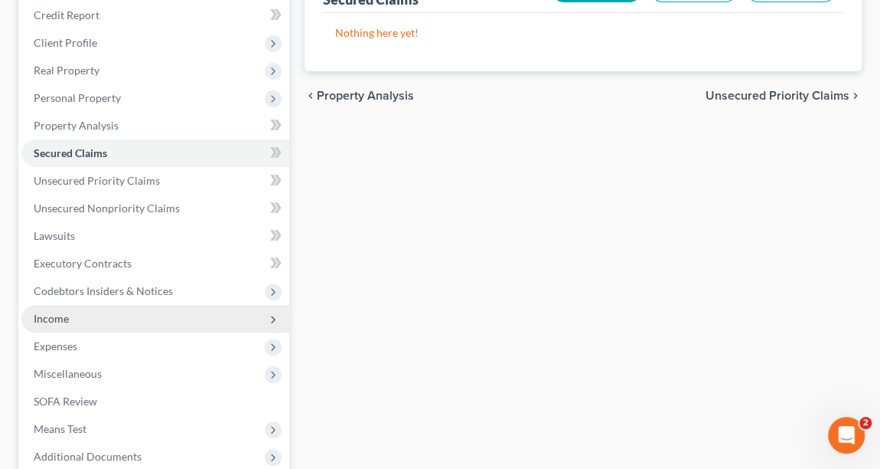
click at [73, 319] on span "Income" at bounding box center [155, 319] width 268 height 28
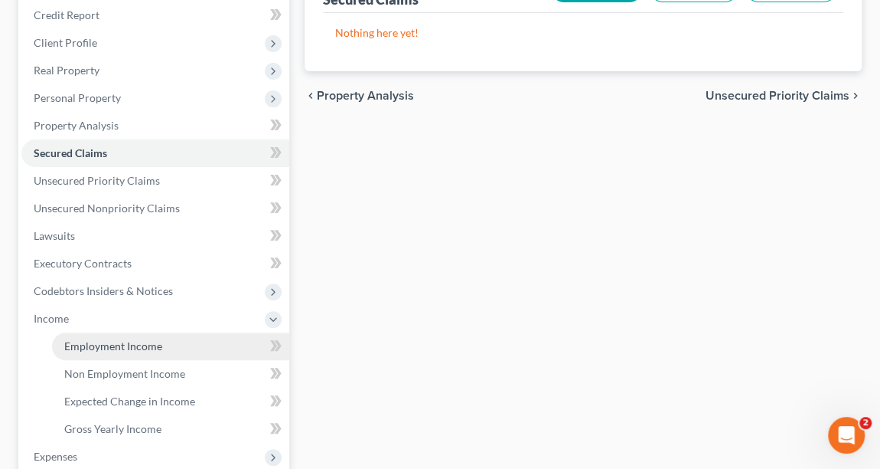
click at [103, 341] on span "Employment Income" at bounding box center [113, 345] width 98 height 13
